Goal: Complete application form

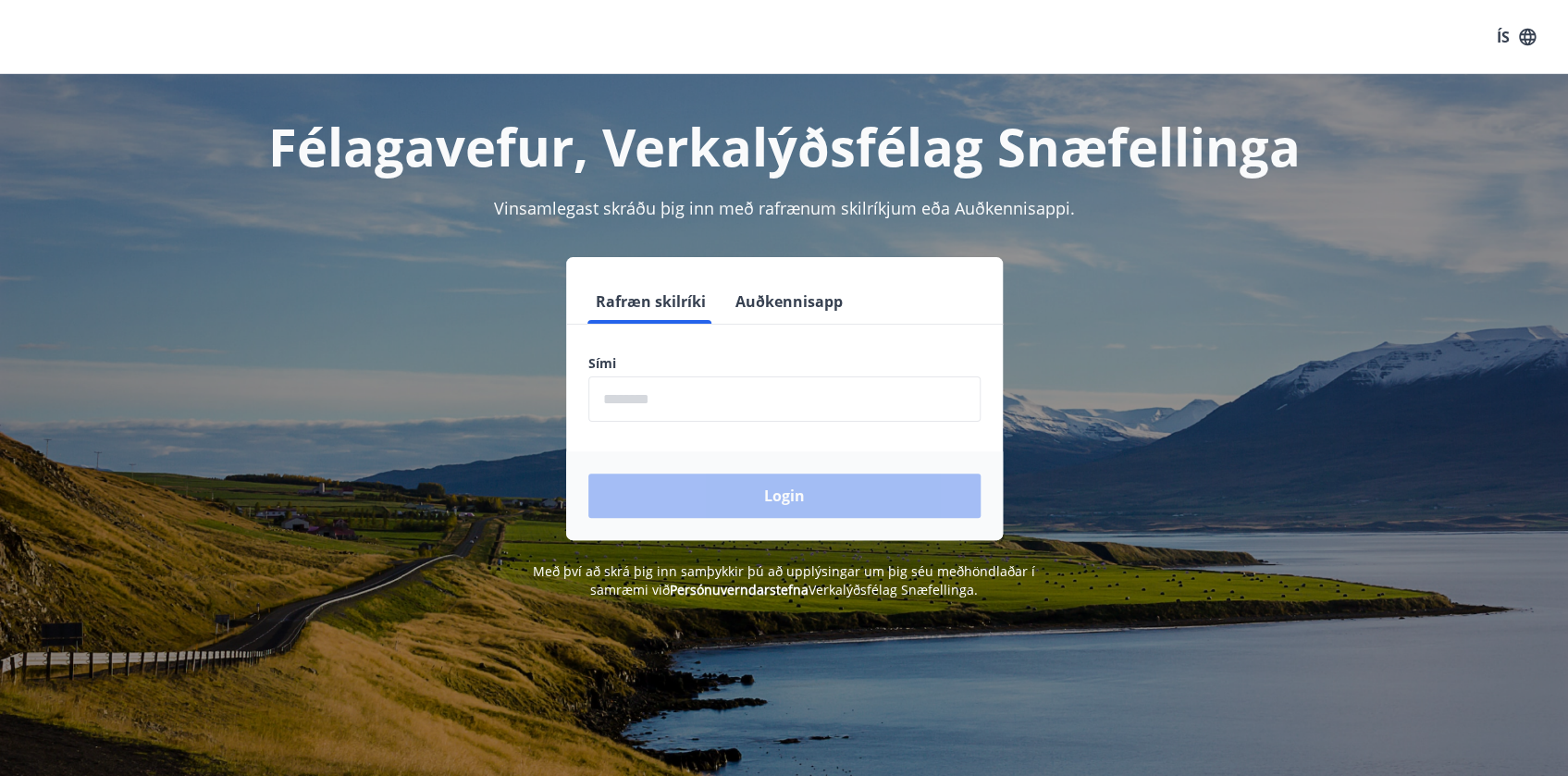
click at [680, 390] on input "phone" at bounding box center [784, 398] width 392 height 45
type input "********"
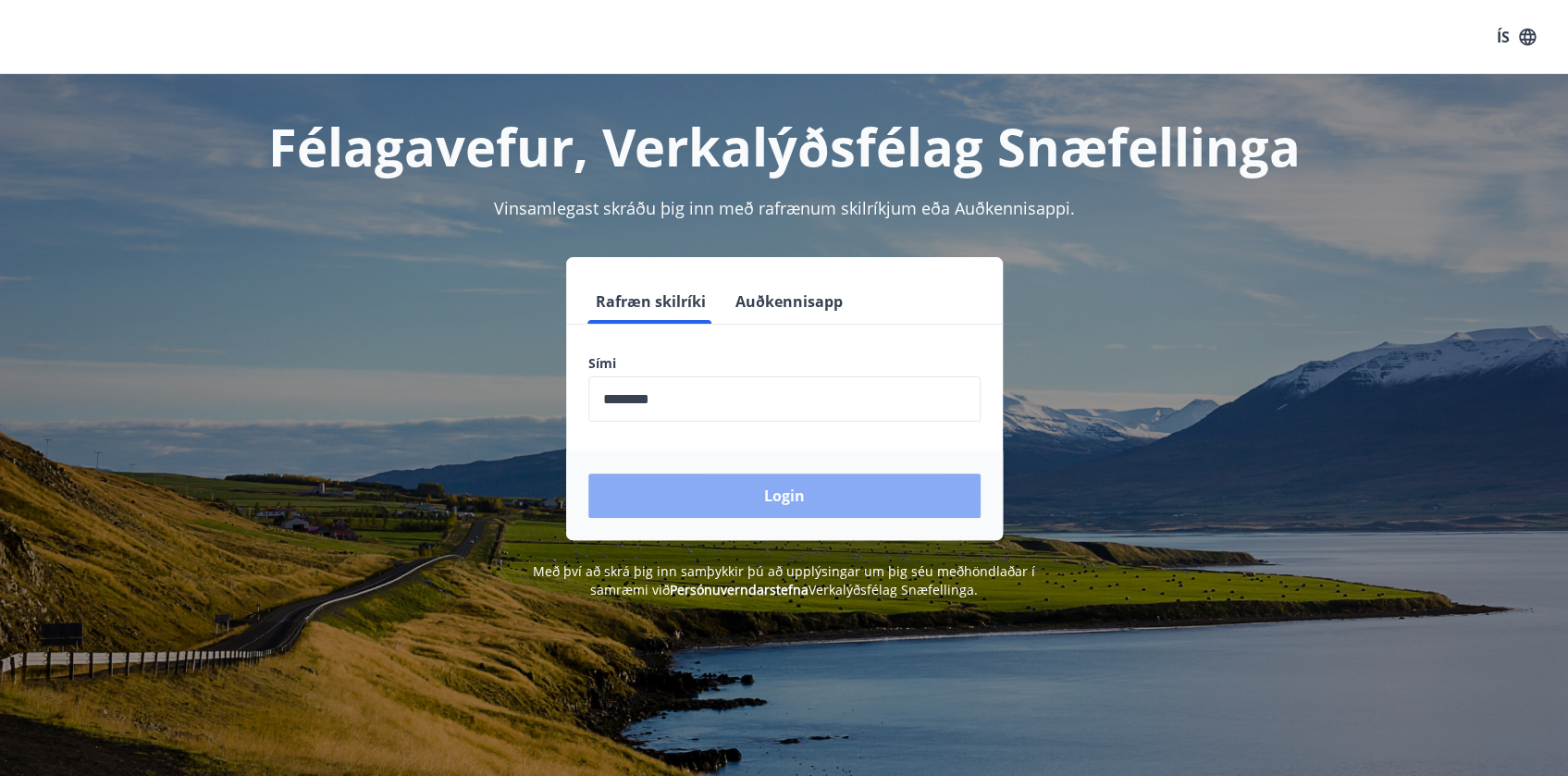
click at [746, 501] on button "Login" at bounding box center [784, 496] width 392 height 44
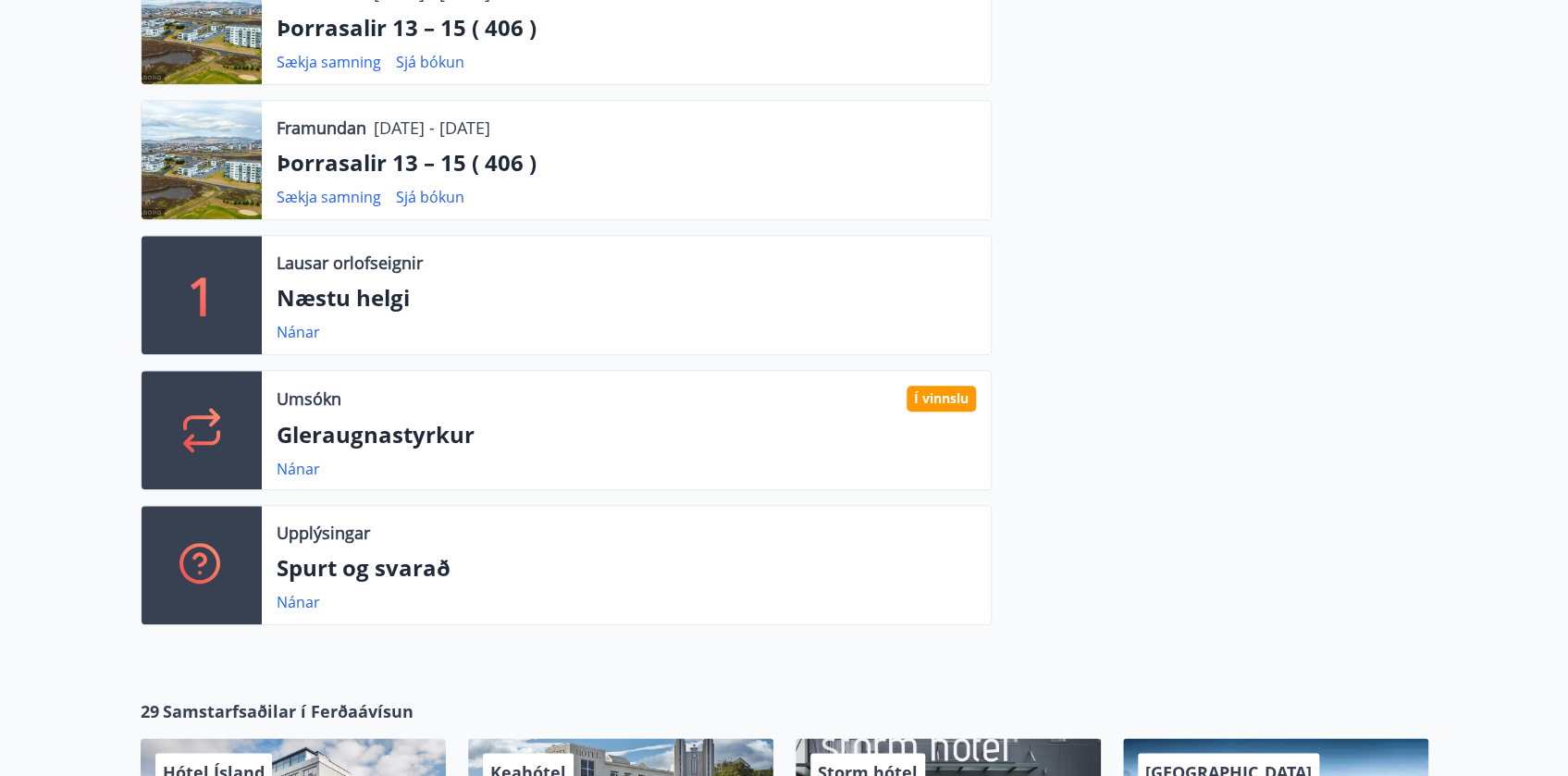
scroll to position [672, 0]
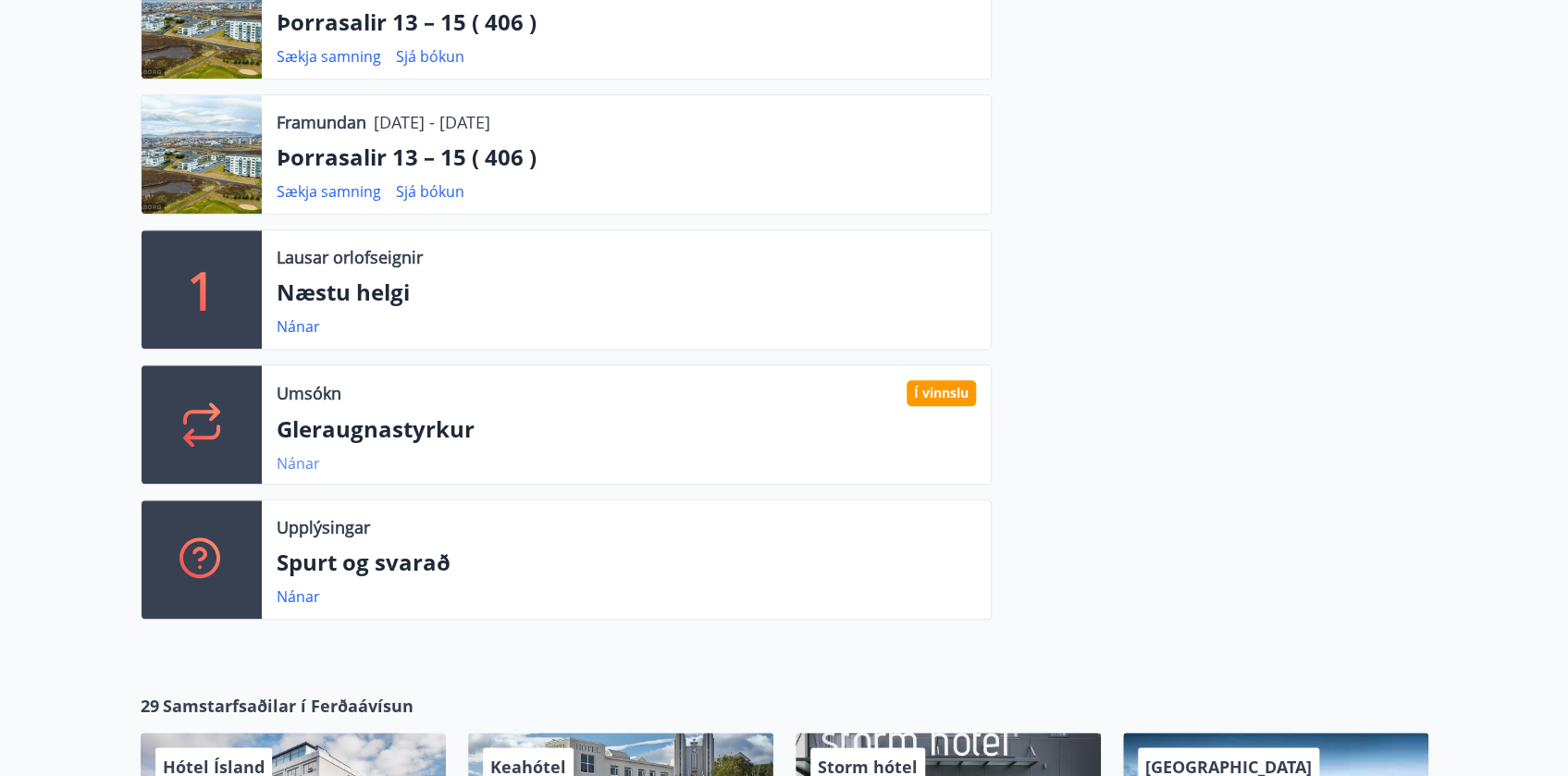
click at [307, 459] on link "Nánar" at bounding box center [297, 463] width 43 height 20
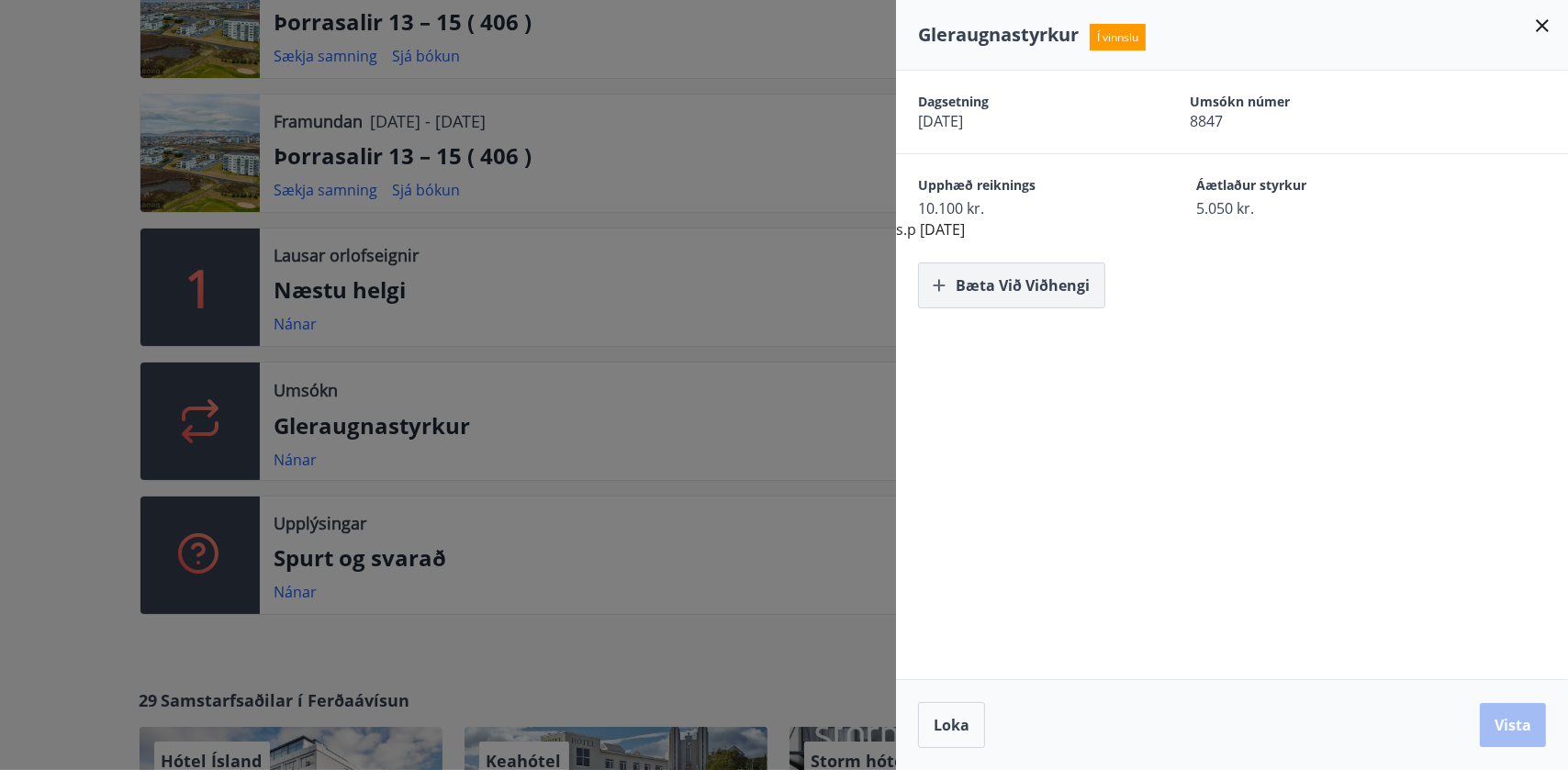
click at [1038, 281] on button "Bæta við viðhengi" at bounding box center [1011, 286] width 188 height 46
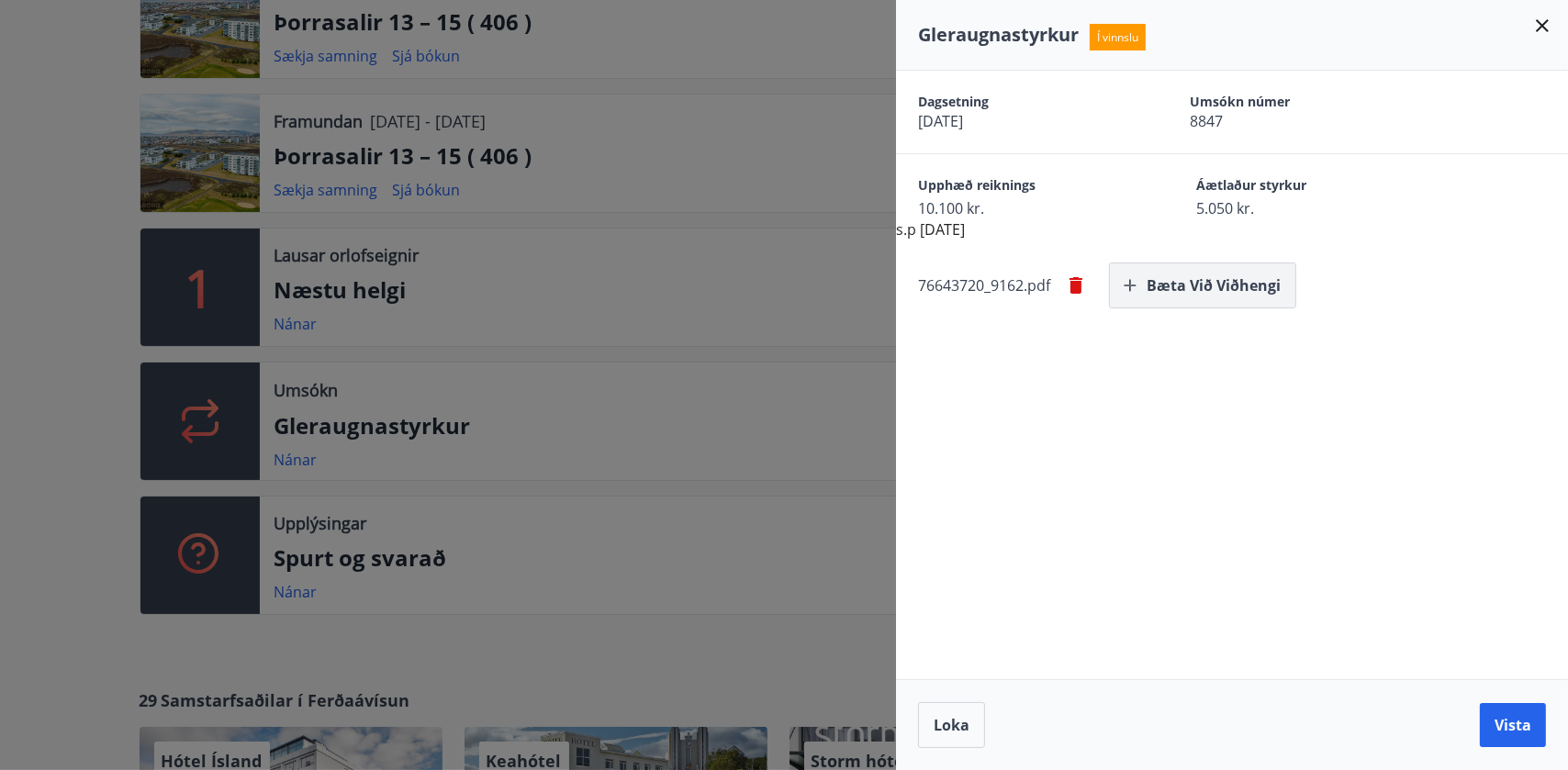
click at [1221, 292] on button "Bæta við viðhengi" at bounding box center [1202, 286] width 188 height 46
click at [1083, 284] on icon "button" at bounding box center [1076, 285] width 22 height 22
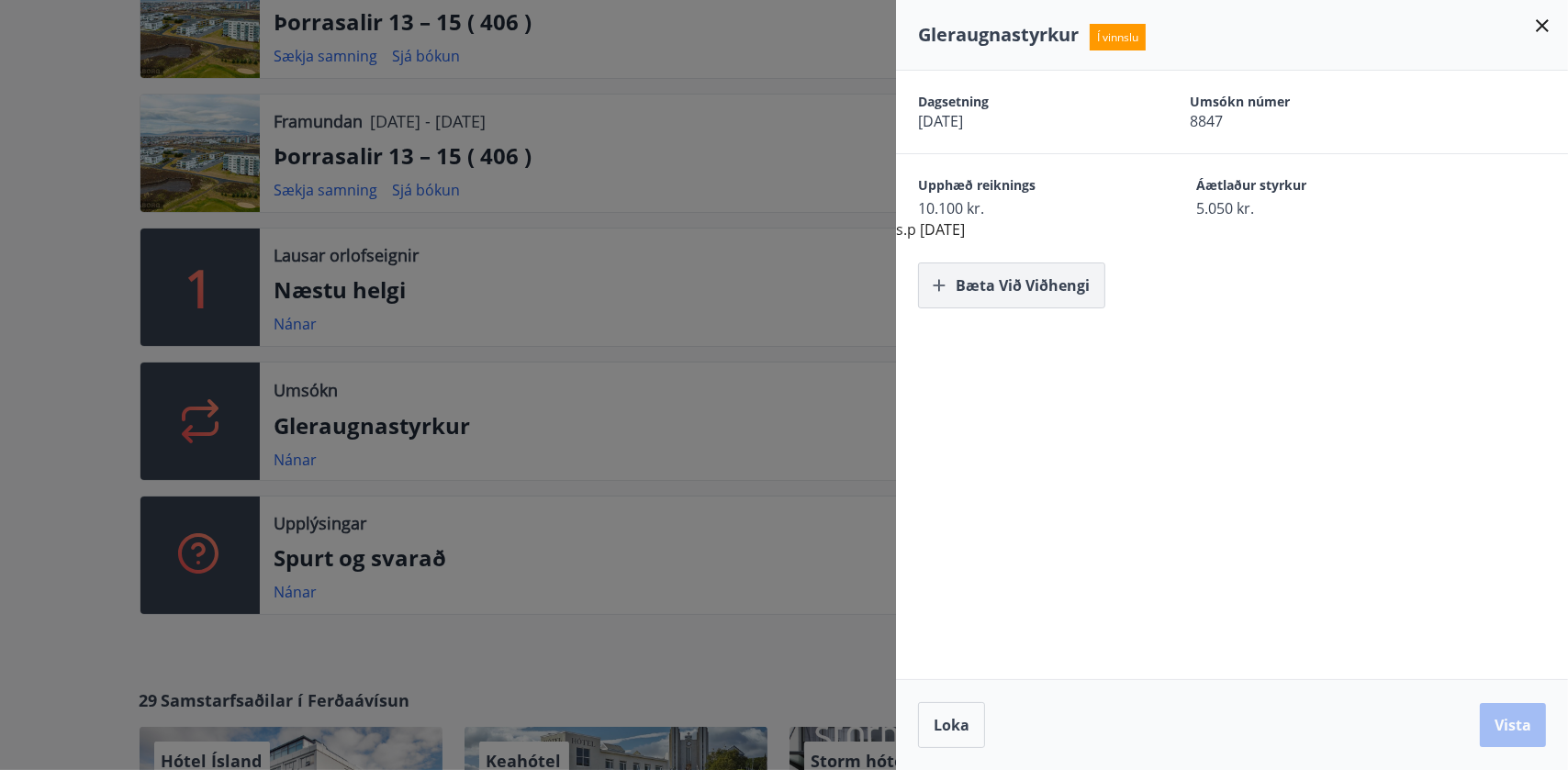
click at [1053, 274] on button "Bæta við viðhengi" at bounding box center [1011, 286] width 188 height 46
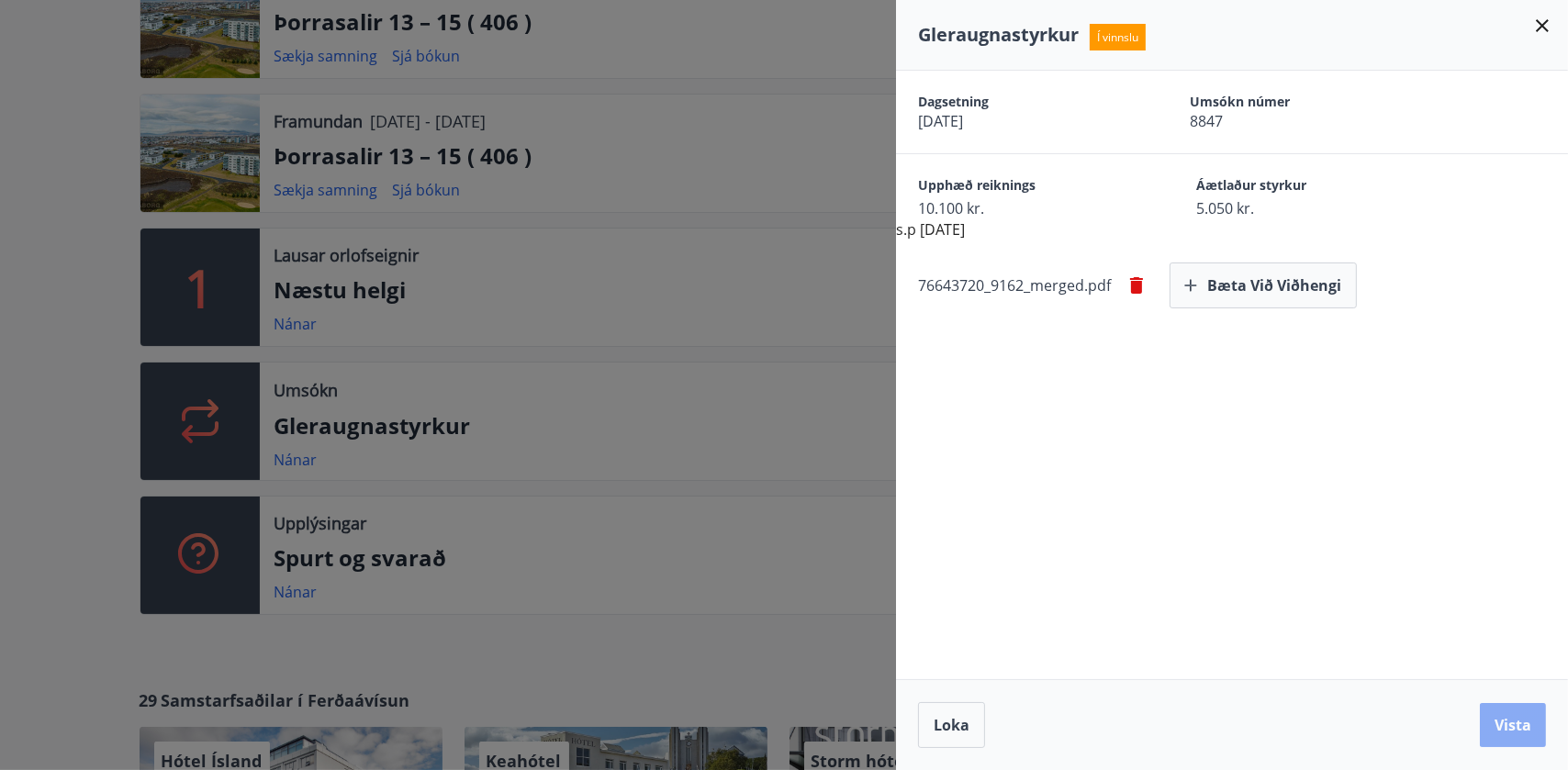
click at [1518, 720] on button "Vista" at bounding box center [1513, 725] width 66 height 44
